Goal: Task Accomplishment & Management: Complete application form

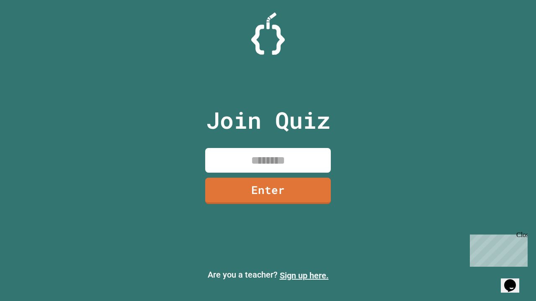
click at [304, 276] on link "Sign up here." at bounding box center [304, 276] width 49 height 10
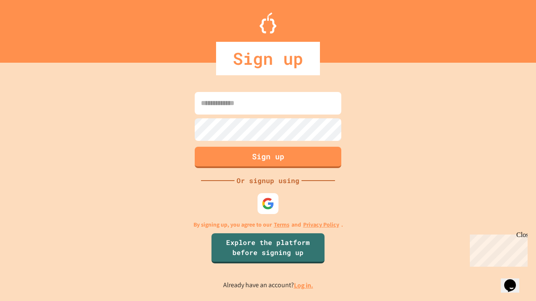
click at [304, 286] on link "Log in." at bounding box center [303, 285] width 19 height 9
